Goal: Browse casually

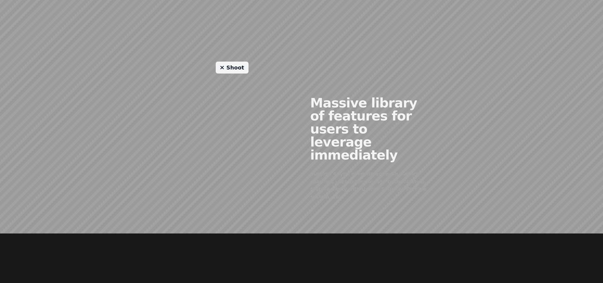
scroll to position [448, 0]
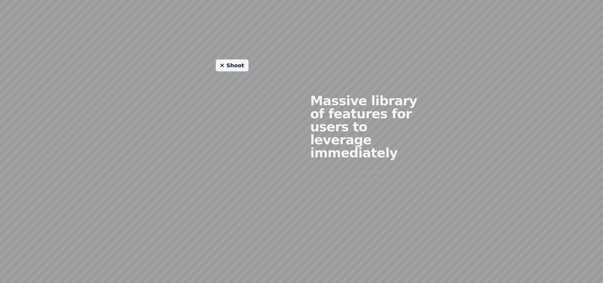
click at [232, 63] on link "Shoot" at bounding box center [232, 65] width 33 height 12
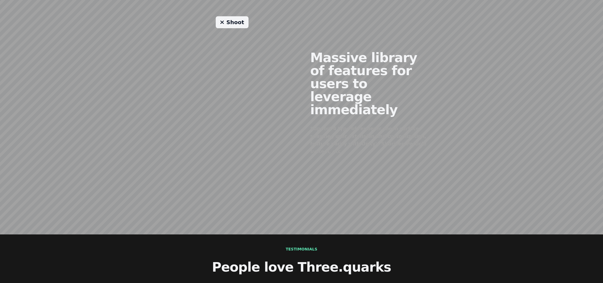
scroll to position [494, 0]
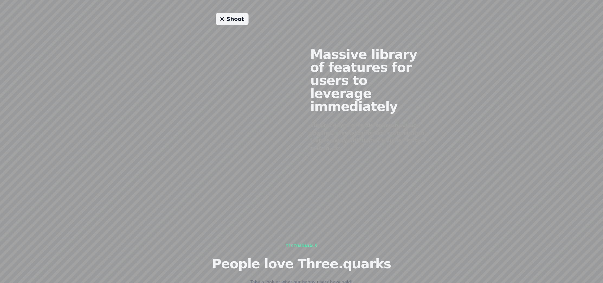
click at [233, 16] on link "Shoot" at bounding box center [232, 19] width 33 height 12
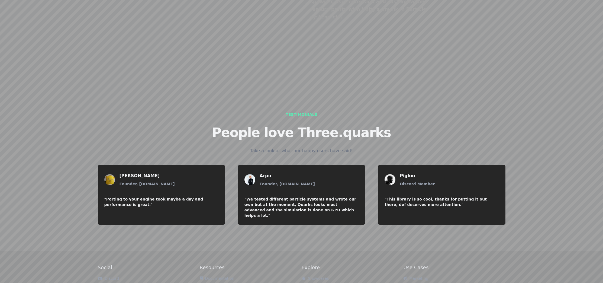
scroll to position [627, 0]
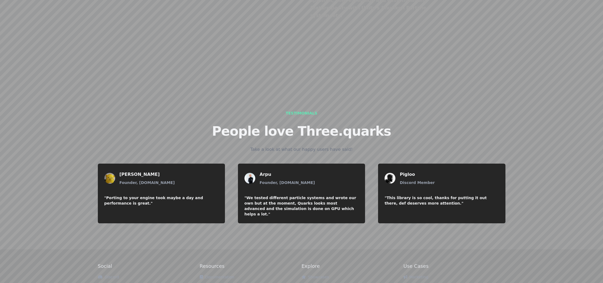
click at [222, 282] on link "Examples" at bounding box center [212, 286] width 25 height 4
click at [222, 275] on link "Documentation" at bounding box center [217, 277] width 35 height 4
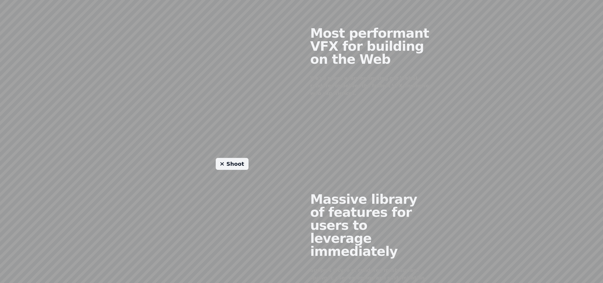
scroll to position [0, 0]
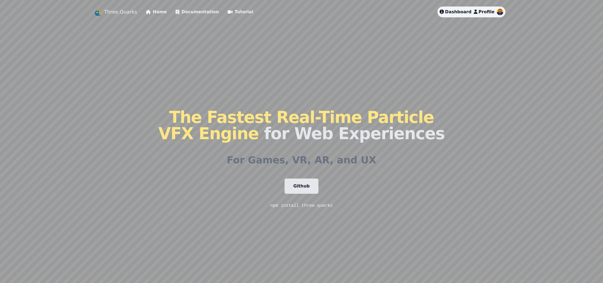
click at [120, 12] on link "Three.Quarks" at bounding box center [120, 12] width 33 height 8
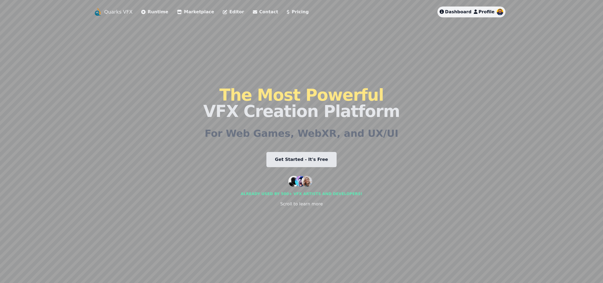
click at [223, 11] on link "Editor" at bounding box center [233, 12] width 21 height 7
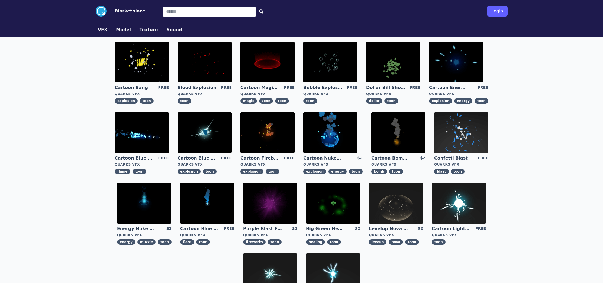
click at [447, 64] on img at bounding box center [456, 62] width 54 height 41
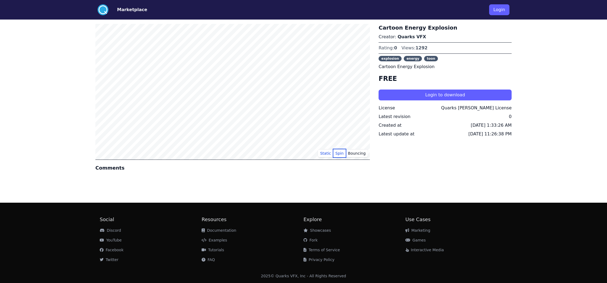
click at [339, 154] on button "Spin" at bounding box center [339, 153] width 13 height 8
click at [353, 152] on button "Bouncing" at bounding box center [357, 153] width 22 height 8
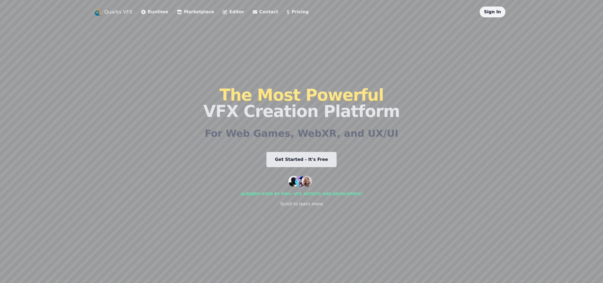
click at [287, 12] on link "Pricing" at bounding box center [298, 12] width 22 height 7
click at [224, 14] on link "Editor" at bounding box center [233, 12] width 21 height 7
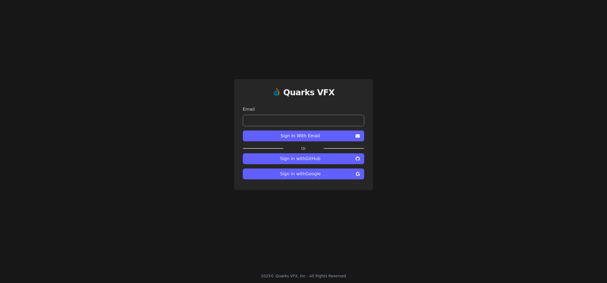
click at [305, 175] on span "Sign in with Google" at bounding box center [300, 173] width 107 height 7
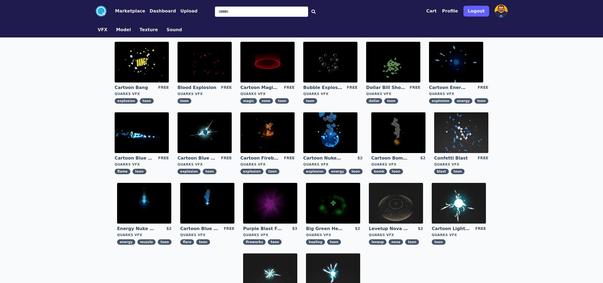
click at [149, 56] on img at bounding box center [142, 62] width 54 height 41
